Goal: Transaction & Acquisition: Subscribe to service/newsletter

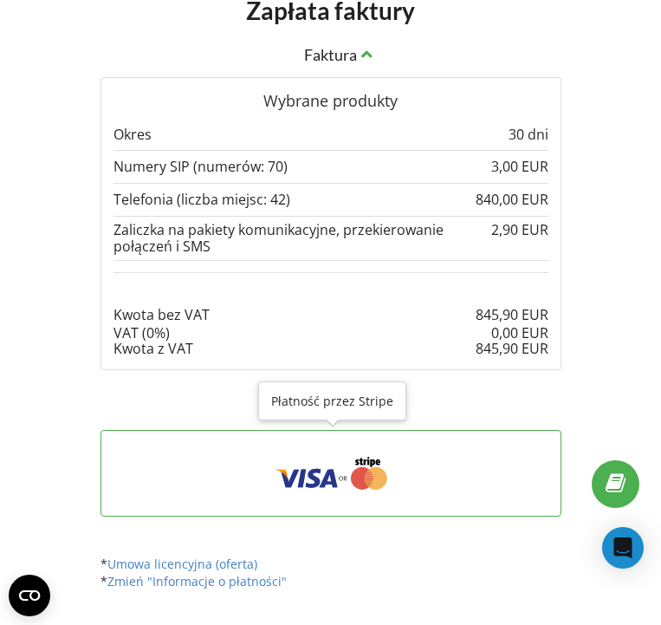
click at [315, 457] on icon at bounding box center [330, 473] width 407 height 33
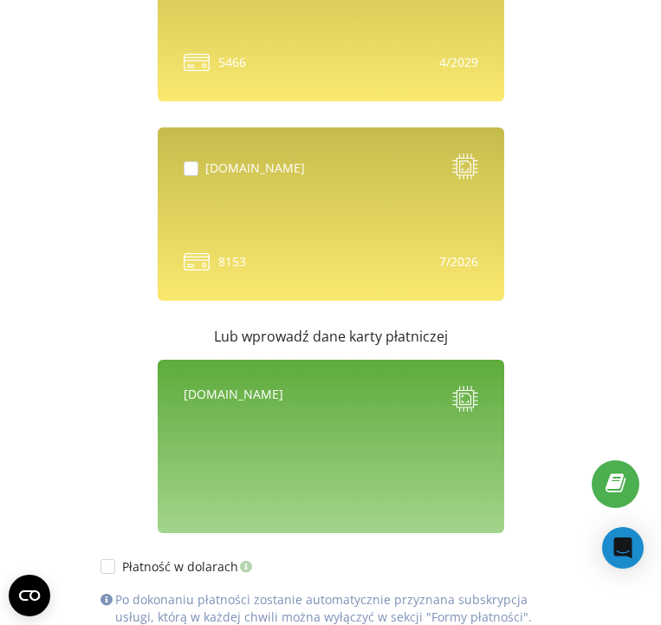
scroll to position [1273, 0]
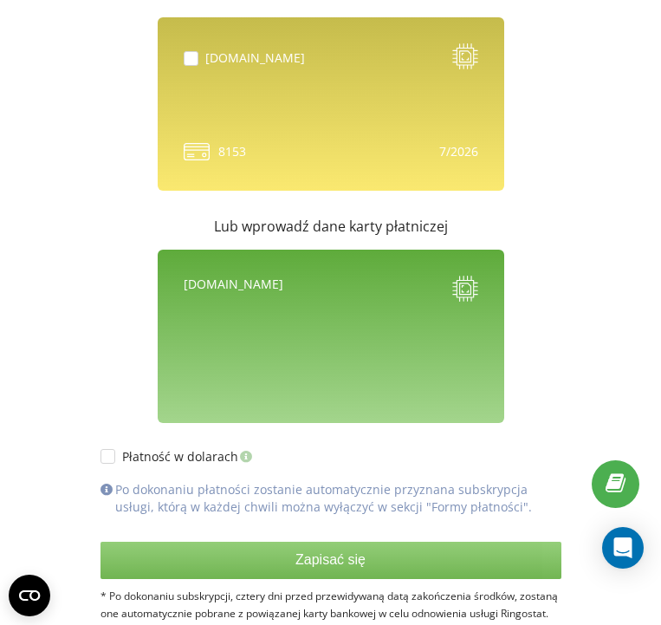
click at [302, 114] on div "[DOMAIN_NAME] 8153" at bounding box center [331, 103] width 347 height 173
click at [192, 51] on label at bounding box center [195, 51] width 23 height 0
checkbox input "true"
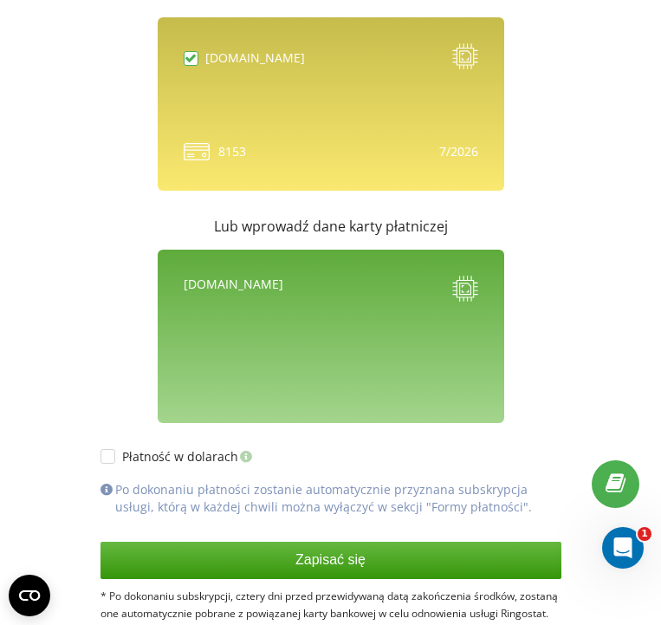
scroll to position [1343, 0]
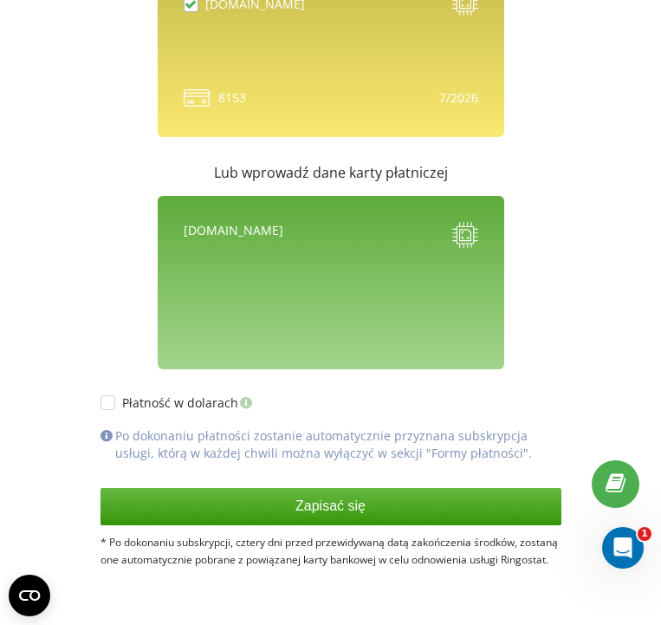
click at [342, 488] on button "Zapisać się" at bounding box center [331, 506] width 461 height 36
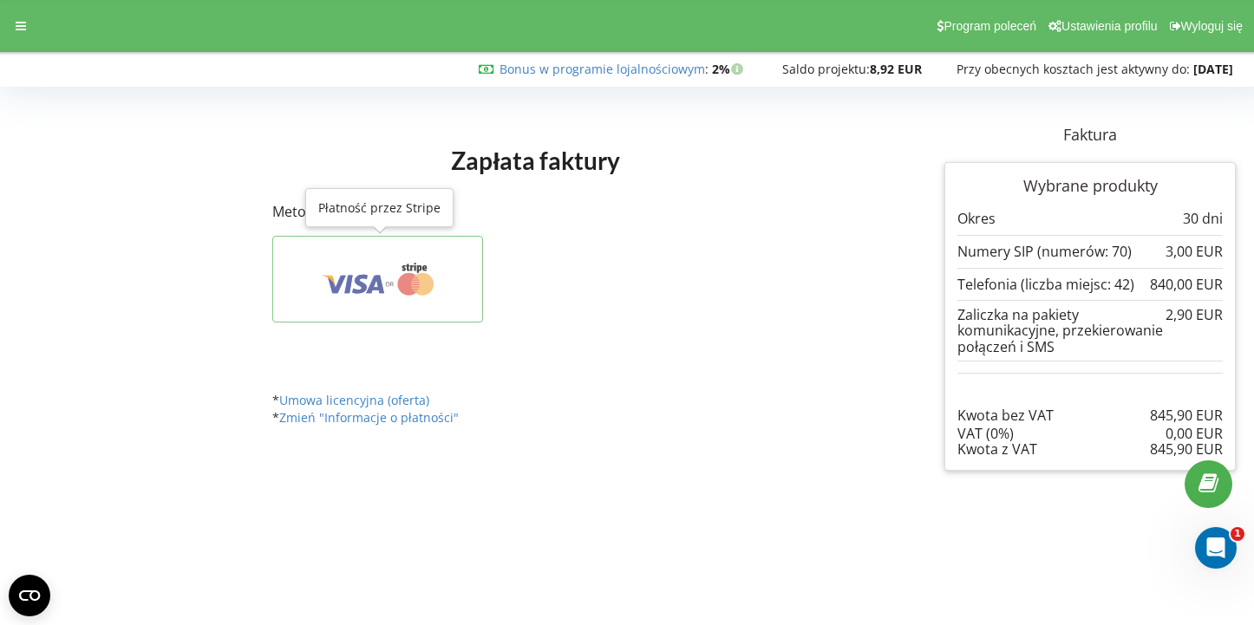
click at [430, 268] on icon at bounding box center [377, 279] width 157 height 33
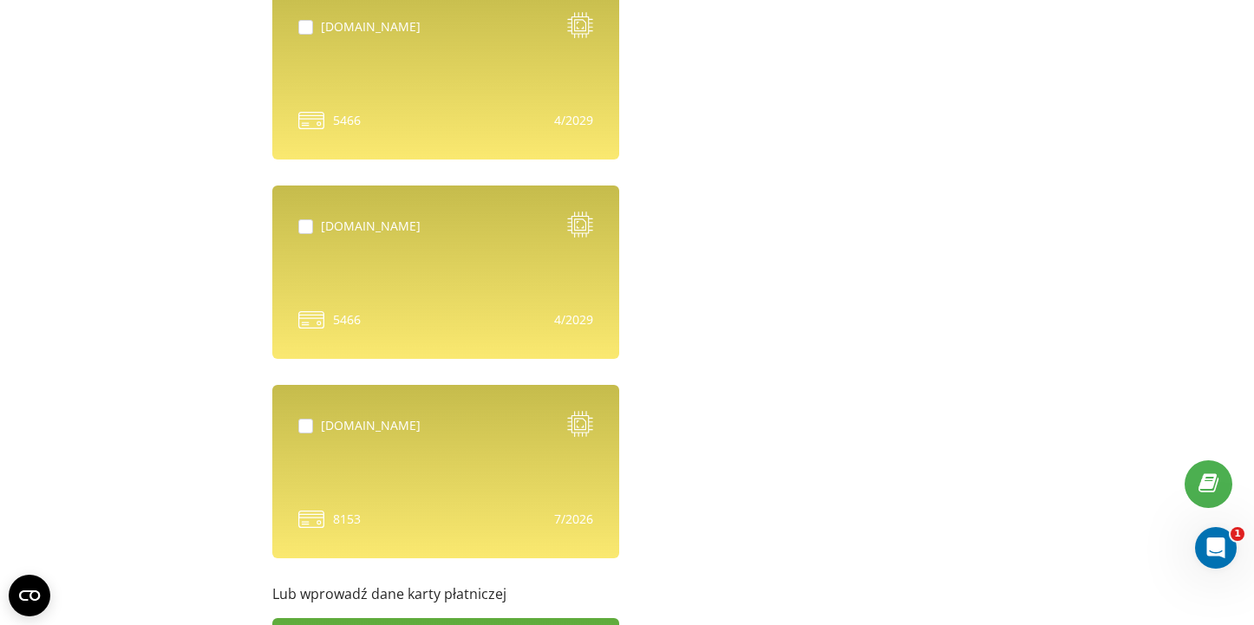
scroll to position [594, 0]
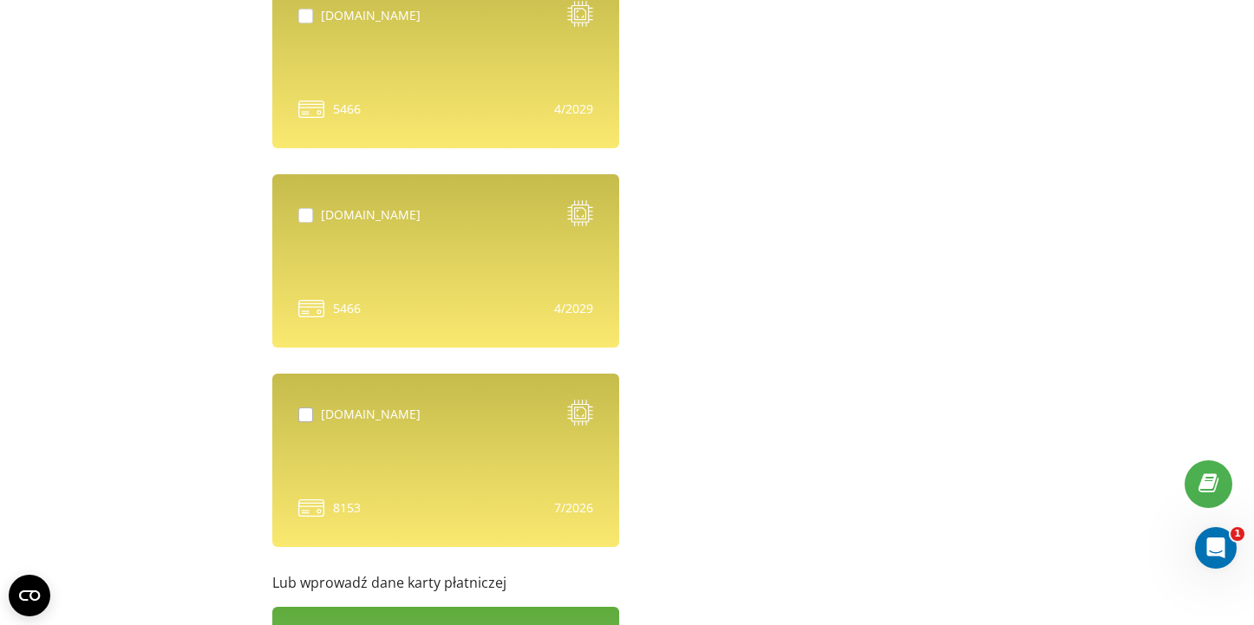
click at [300, 407] on label at bounding box center [309, 407] width 23 height 0
checkbox input "true"
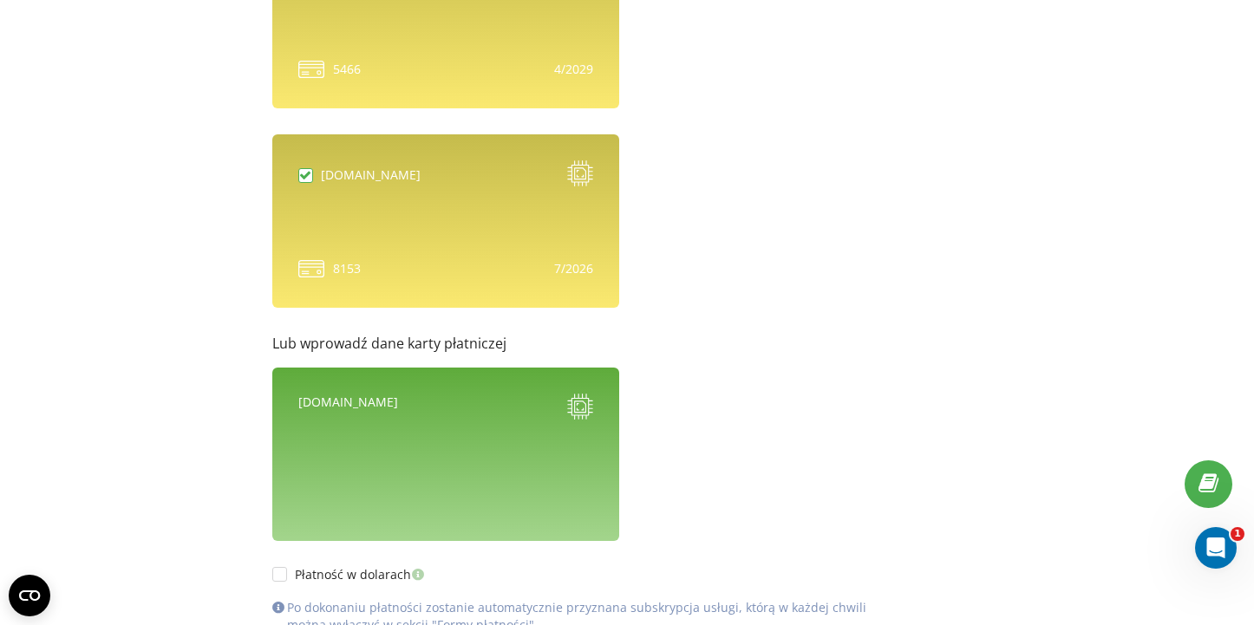
scroll to position [974, 0]
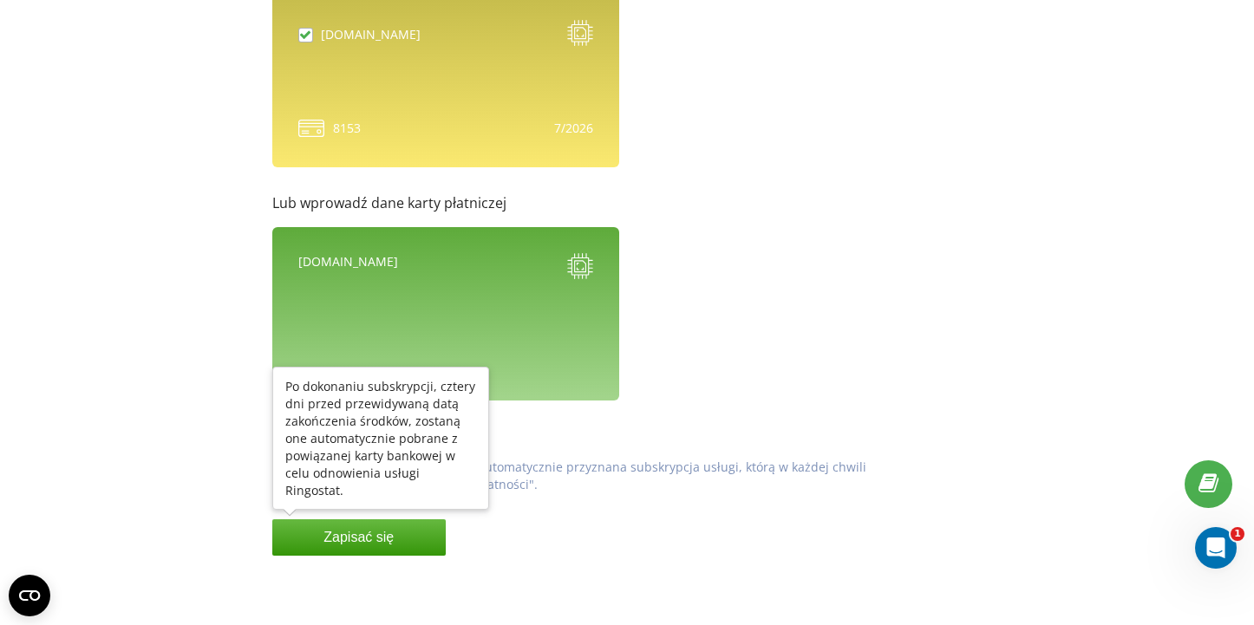
click at [409, 537] on button "Zapisać się" at bounding box center [358, 537] width 173 height 36
